Goal: Information Seeking & Learning: Learn about a topic

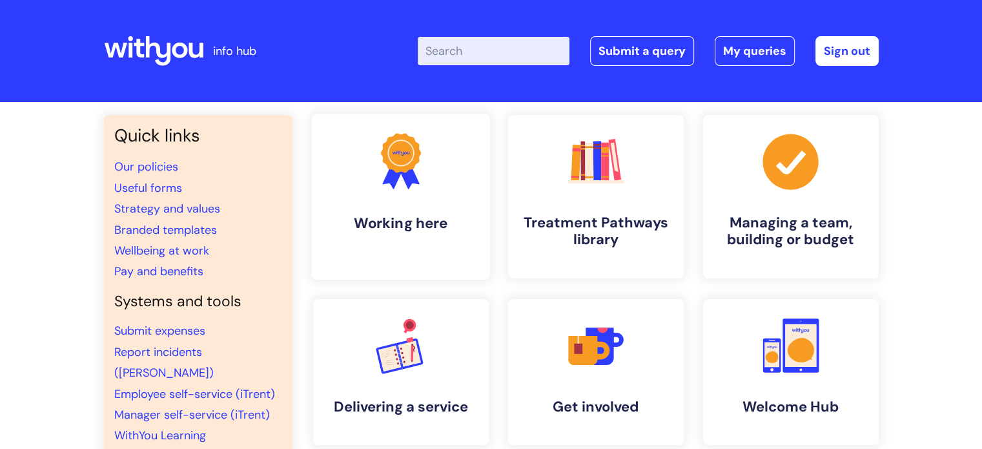
click at [402, 222] on h4 "Working here" at bounding box center [401, 222] width 158 height 17
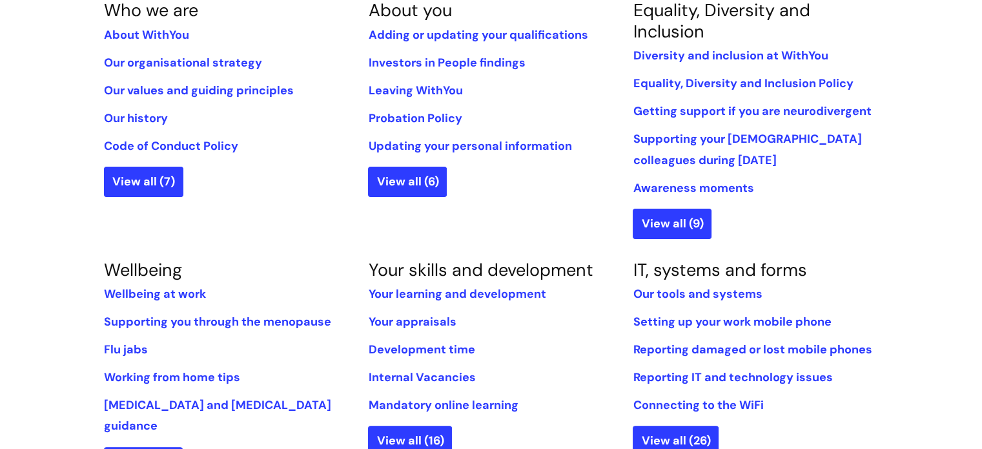
scroll to position [581, 0]
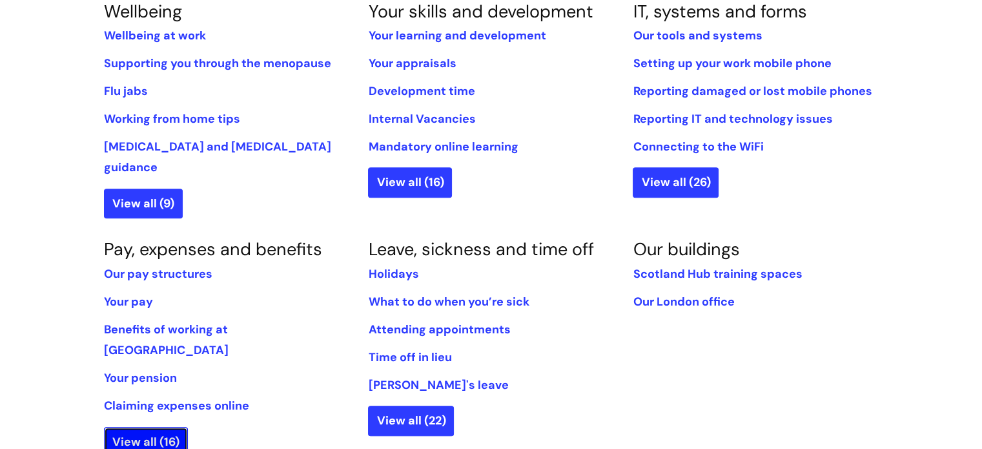
click at [147, 427] on link "View all (16)" at bounding box center [146, 442] width 84 height 30
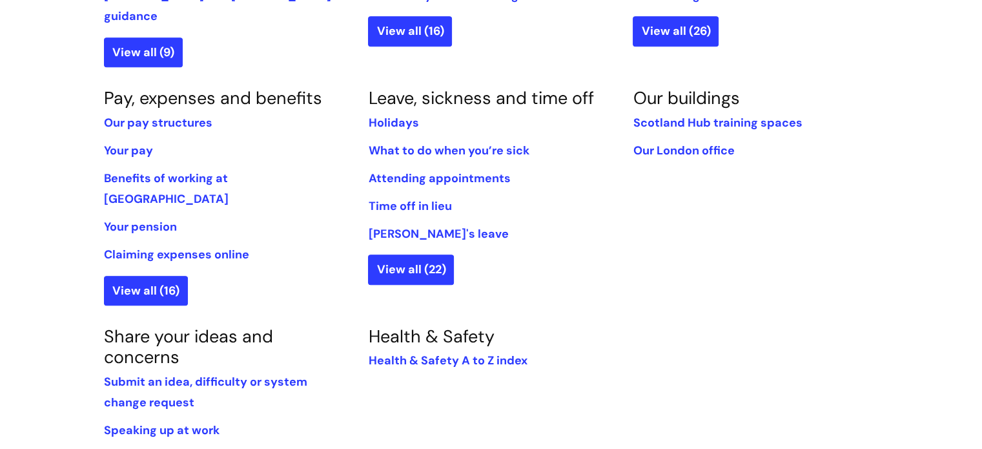
scroll to position [710, 0]
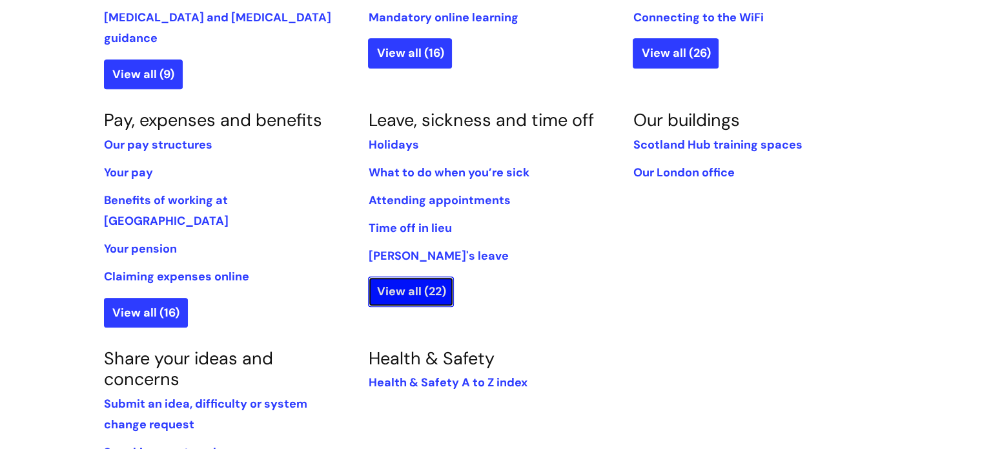
click at [421, 276] on link "View all (22)" at bounding box center [411, 291] width 86 height 30
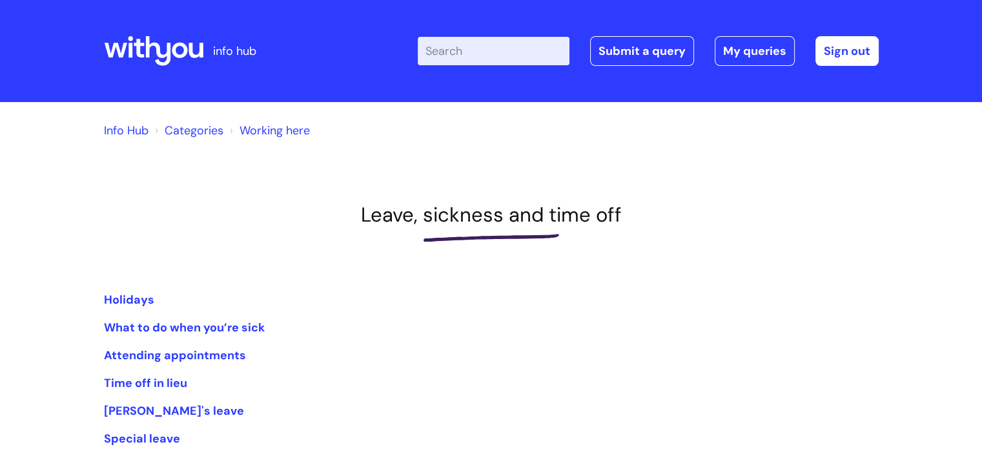
click at [466, 52] on input "Enter your search term here..." at bounding box center [494, 51] width 152 height 28
type input "leaving"
click button "Search" at bounding box center [0, 0] width 0 height 0
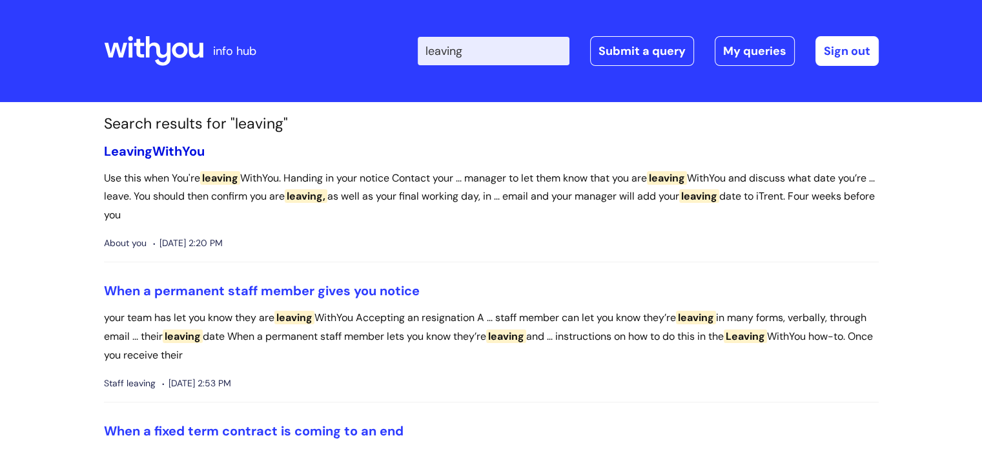
click at [188, 154] on link "Leaving WithYou" at bounding box center [154, 151] width 101 height 17
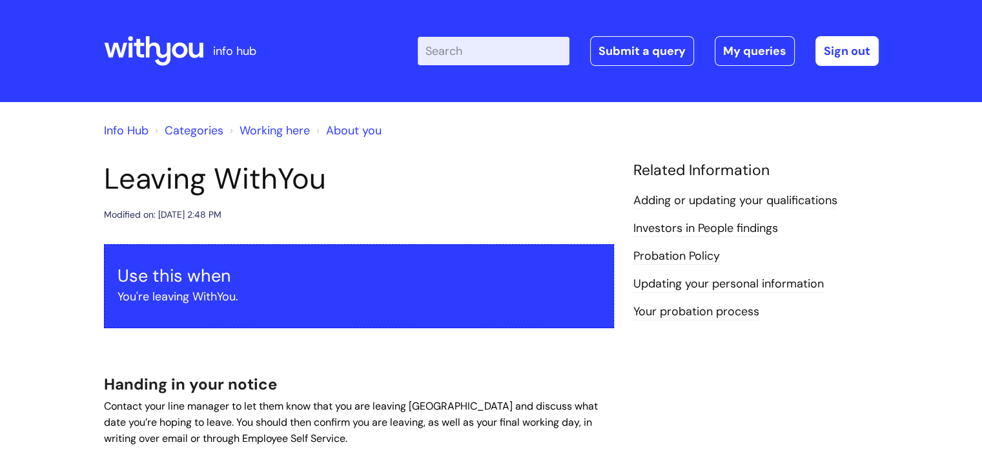
click at [504, 51] on input "Enter your search term here..." at bounding box center [494, 51] width 152 height 28
type input "reference"
click button "Search" at bounding box center [0, 0] width 0 height 0
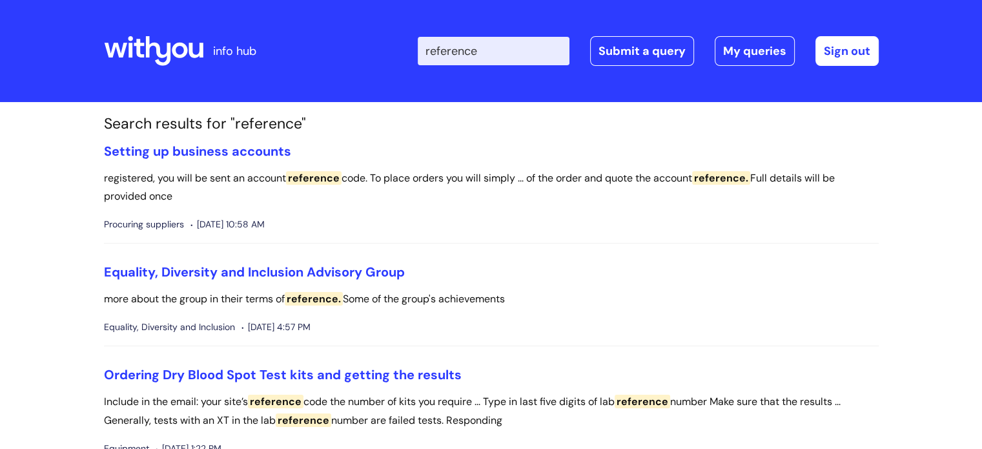
click at [494, 52] on input "reference" at bounding box center [494, 51] width 152 height 28
type input "references"
click button "Search" at bounding box center [0, 0] width 0 height 0
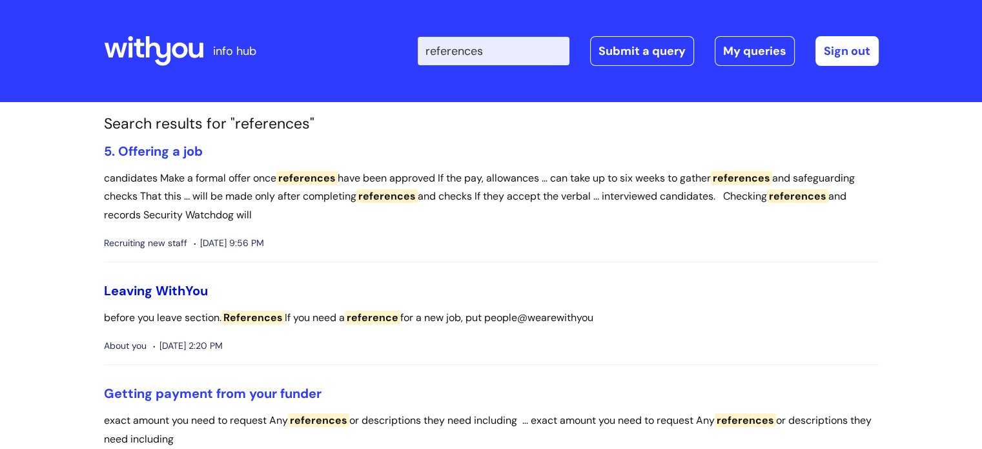
click at [171, 289] on link "Leaving WithYou" at bounding box center [156, 290] width 104 height 17
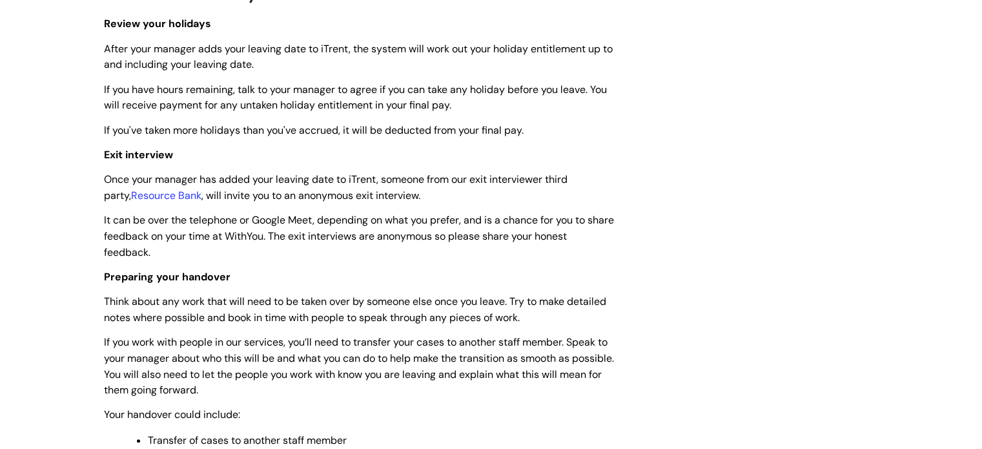
scroll to position [3212, 0]
